Goal: Entertainment & Leisure: Consume media (video, audio)

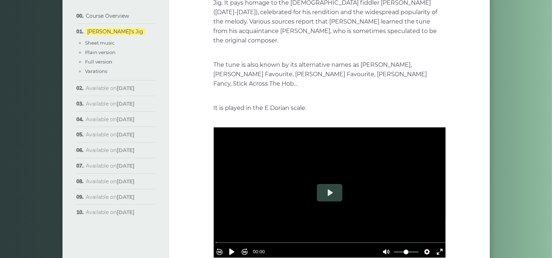
scroll to position [153, 0]
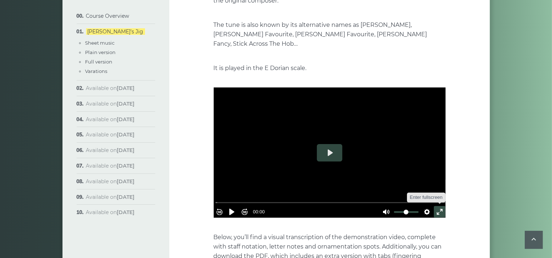
click at [436, 206] on button "Exit fullscreen Enter fullscreen" at bounding box center [440, 212] width 12 height 12
click at [438, 206] on button "Exit fullscreen Enter fullscreen" at bounding box center [440, 212] width 12 height 12
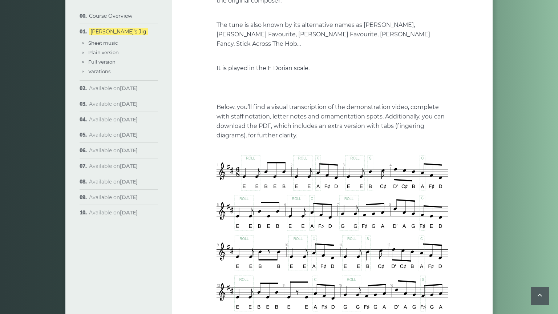
click at [320, 96] on button "Play" at bounding box center [332, 87] width 25 height 17
type input "******"
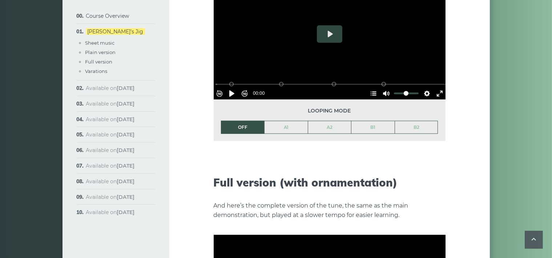
scroll to position [805, 0]
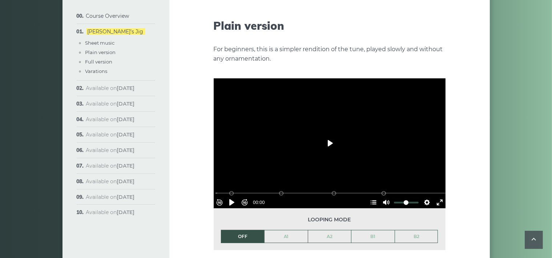
click at [331, 135] on button "Play" at bounding box center [329, 143] width 25 height 17
click at [434, 197] on button "Exit fullscreen Enter fullscreen" at bounding box center [440, 203] width 12 height 12
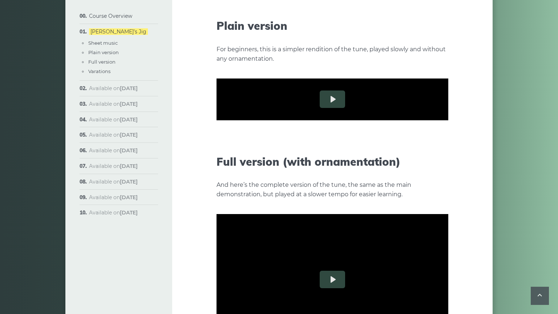
click at [436, 164] on button "Settings" at bounding box center [430, 159] width 12 height 12
click at [424, 145] on span "Speed Normal" at bounding box center [406, 141] width 36 height 8
click at [320, 108] on button "Play" at bounding box center [332, 98] width 25 height 17
type input "******"
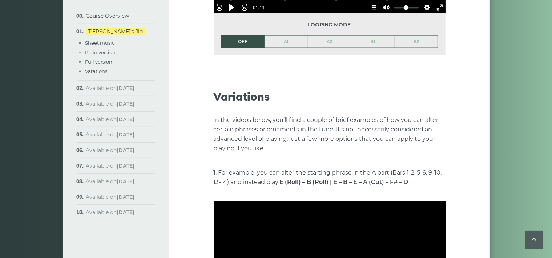
scroll to position [1150, 0]
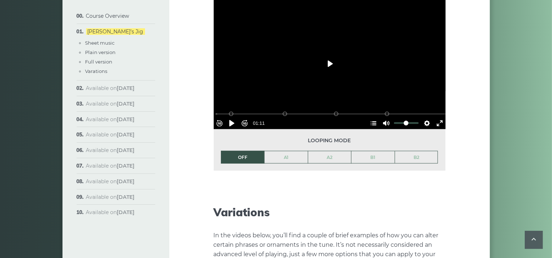
click at [327, 55] on button "Play" at bounding box center [329, 63] width 25 height 17
click at [435, 118] on button "Exit fullscreen Enter fullscreen" at bounding box center [440, 124] width 12 height 12
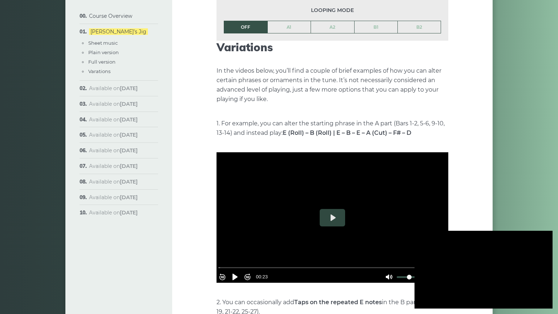
type input "******"
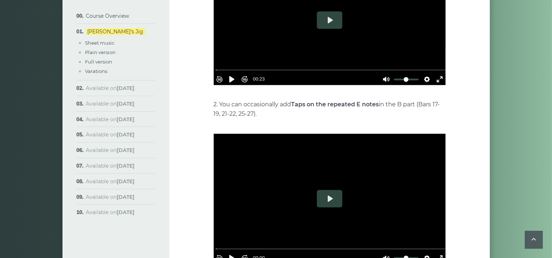
scroll to position [1380, 0]
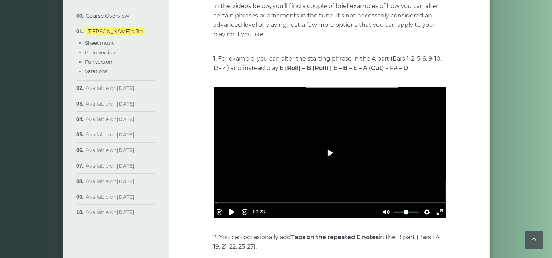
click at [329, 144] on button "Play" at bounding box center [329, 152] width 25 height 17
click at [435, 206] on button "Exit fullscreen Enter fullscreen" at bounding box center [440, 212] width 12 height 12
click at [328, 144] on button "Play" at bounding box center [329, 152] width 25 height 17
click at [303, 136] on div at bounding box center [329, 153] width 232 height 130
type input "*****"
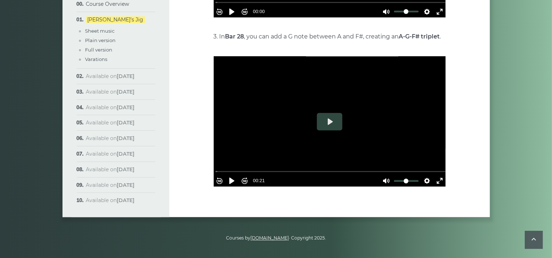
scroll to position [1721, 0]
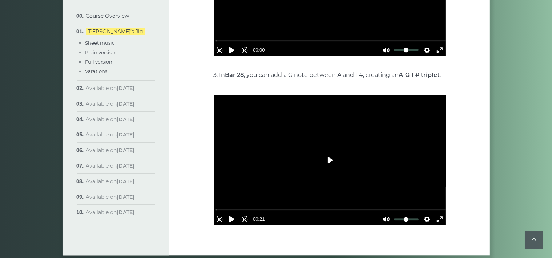
click at [329, 151] on button "Play" at bounding box center [329, 159] width 25 height 17
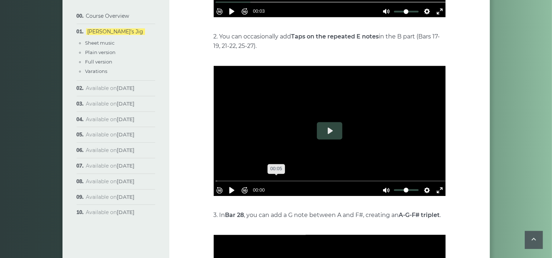
scroll to position [1568, 0]
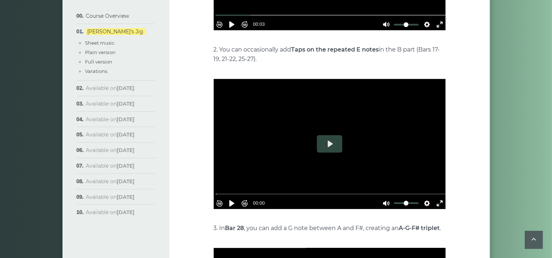
type input "******"
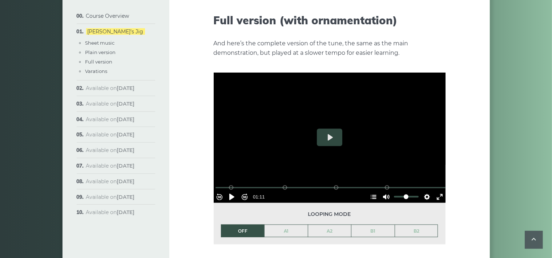
scroll to position [1069, 0]
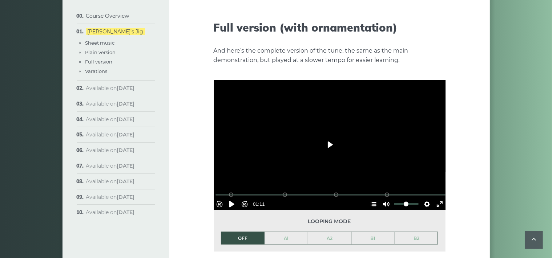
click at [328, 136] on button "Play" at bounding box center [329, 144] width 25 height 17
click at [302, 120] on div at bounding box center [329, 145] width 232 height 130
type input "*****"
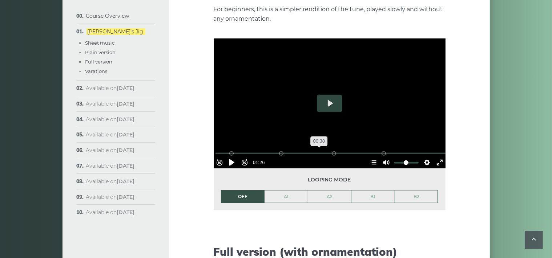
scroll to position [878, 0]
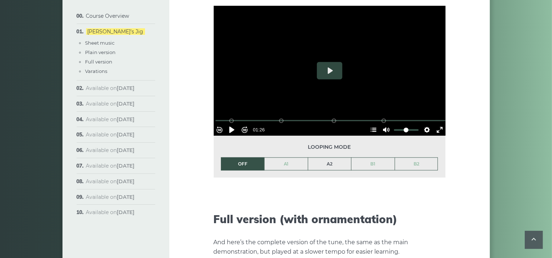
click at [325, 158] on link "A2" at bounding box center [329, 164] width 43 height 12
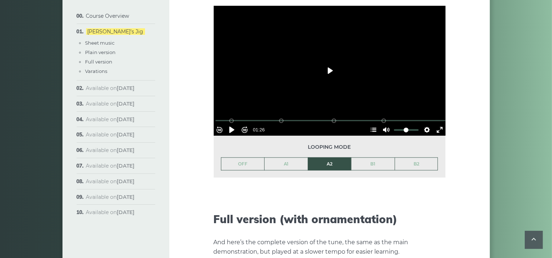
click at [329, 62] on button "Play" at bounding box center [329, 70] width 25 height 17
click at [362, 61] on div at bounding box center [329, 71] width 232 height 130
click at [421, 124] on button "Settings" at bounding box center [427, 130] width 12 height 12
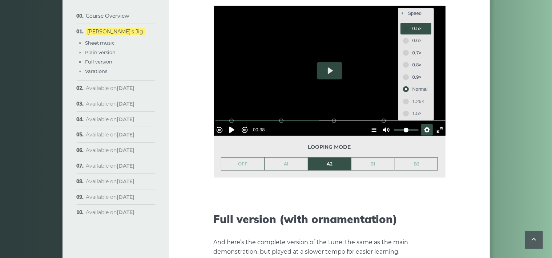
click at [403, 23] on button "0.5×" at bounding box center [415, 28] width 31 height 11
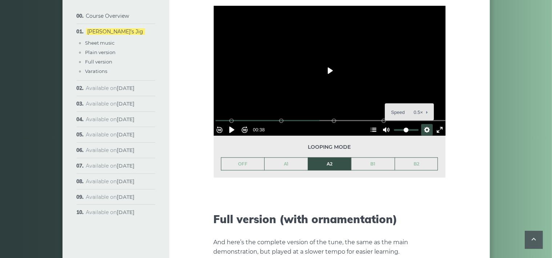
click at [328, 62] on button "Play" at bounding box center [329, 70] width 25 height 17
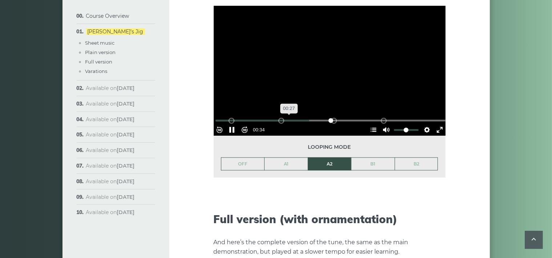
click at [290, 117] on input "Seek" at bounding box center [330, 120] width 231 height 7
type input "*****"
click at [285, 40] on div at bounding box center [329, 71] width 232 height 130
